Goal: Navigation & Orientation: Find specific page/section

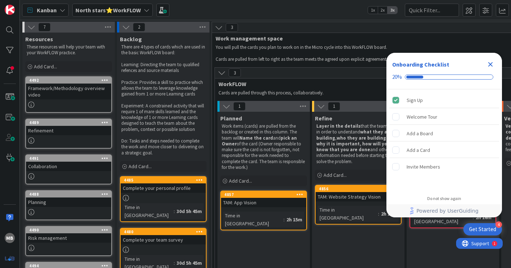
click at [495, 65] on div "Close Checklist" at bounding box center [491, 65] width 12 height 12
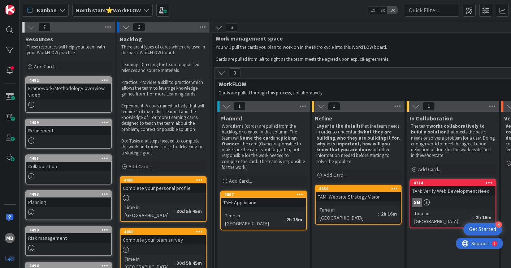
click at [129, 10] on b "North stars⭐WorkFLOW" at bounding box center [108, 10] width 65 height 7
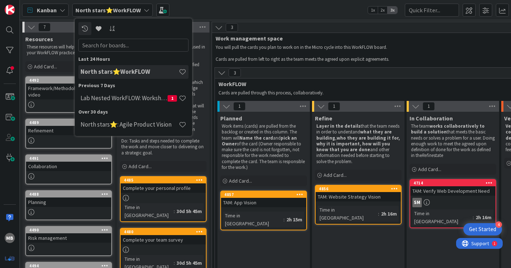
click at [323, 238] on div "Refine Layer in the details that the team needs in order to understand what the…" at bounding box center [358, 249] width 93 height 274
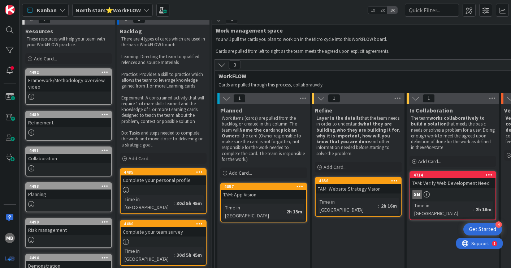
scroll to position [9, 0]
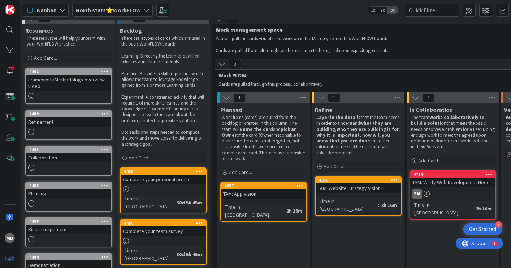
click at [278, 198] on link "4857 TAM: App Vision Time in Column : 2h 15m" at bounding box center [263, 202] width 87 height 40
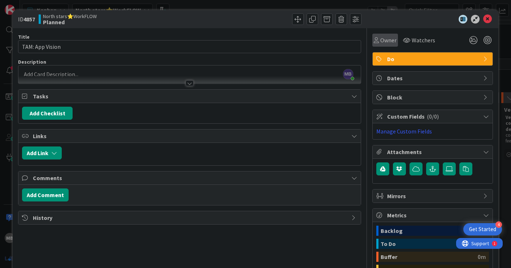
click at [384, 40] on span "Owner" at bounding box center [388, 40] width 16 height 9
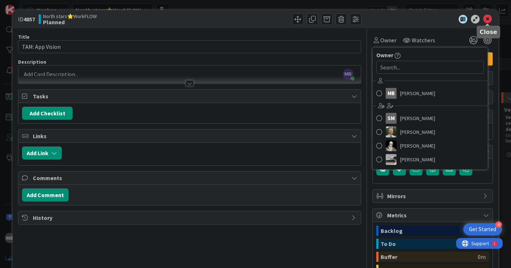
click at [488, 22] on icon at bounding box center [487, 19] width 9 height 9
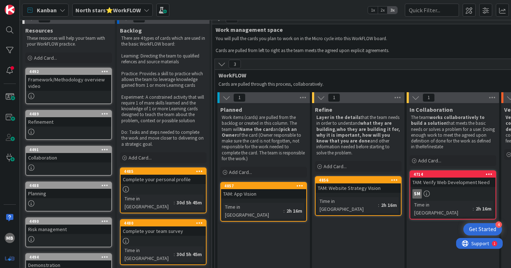
click at [350, 189] on div "TAM: Website Strategy Vision" at bounding box center [358, 187] width 85 height 9
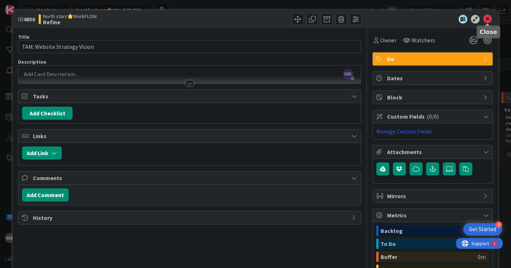
click at [490, 17] on icon at bounding box center [487, 19] width 9 height 9
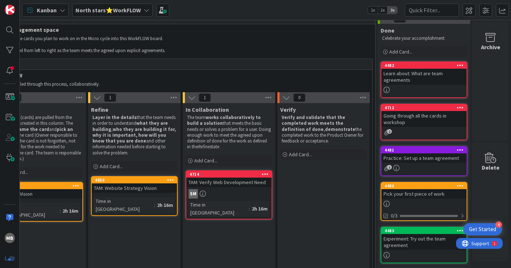
click at [245, 186] on div "TAM: Verify Web Development Need" at bounding box center [228, 181] width 85 height 9
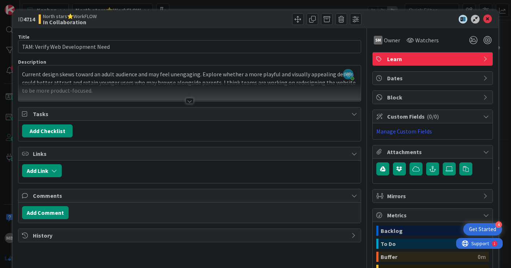
click at [189, 99] on div at bounding box center [190, 101] width 8 height 6
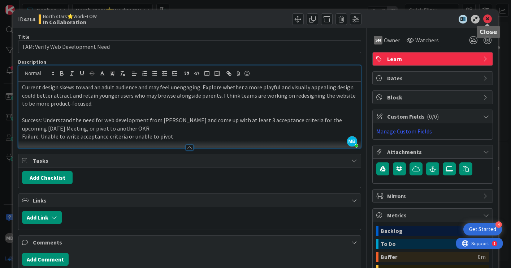
click at [486, 17] on icon at bounding box center [487, 19] width 9 height 9
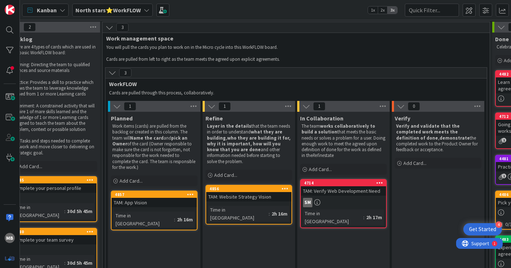
scroll to position [0, 109]
click at [140, 11] on div "North stars⭐WorkFLOW" at bounding box center [112, 10] width 81 height 13
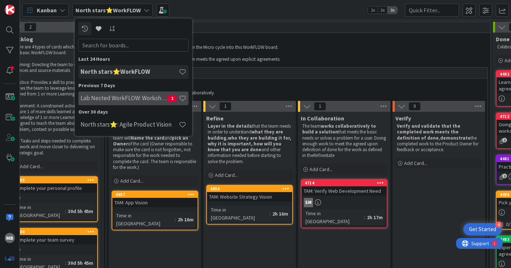
click at [126, 98] on h4 "Lab Nested WorkFLOW: Workshop" at bounding box center [124, 97] width 87 height 7
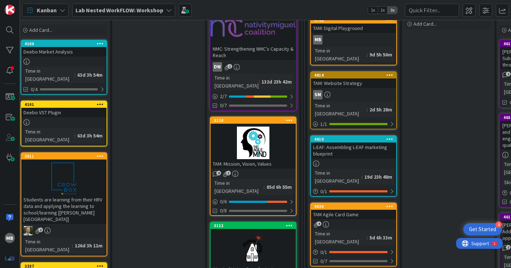
scroll to position [0, 389]
